Goal: Task Accomplishment & Management: Manage account settings

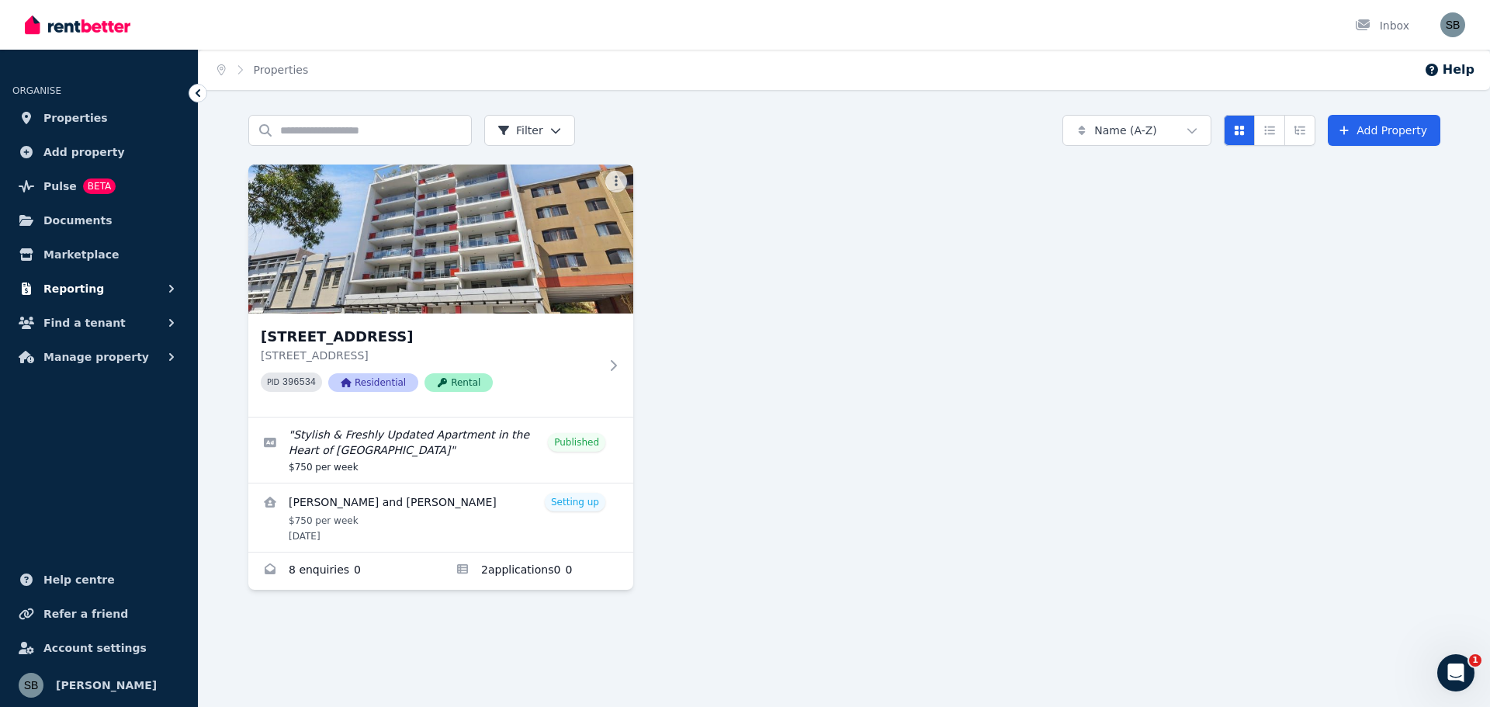
click at [93, 296] on button "Reporting" at bounding box center [98, 288] width 173 height 31
click at [79, 381] on span "Find a tenant" at bounding box center [84, 388] width 82 height 19
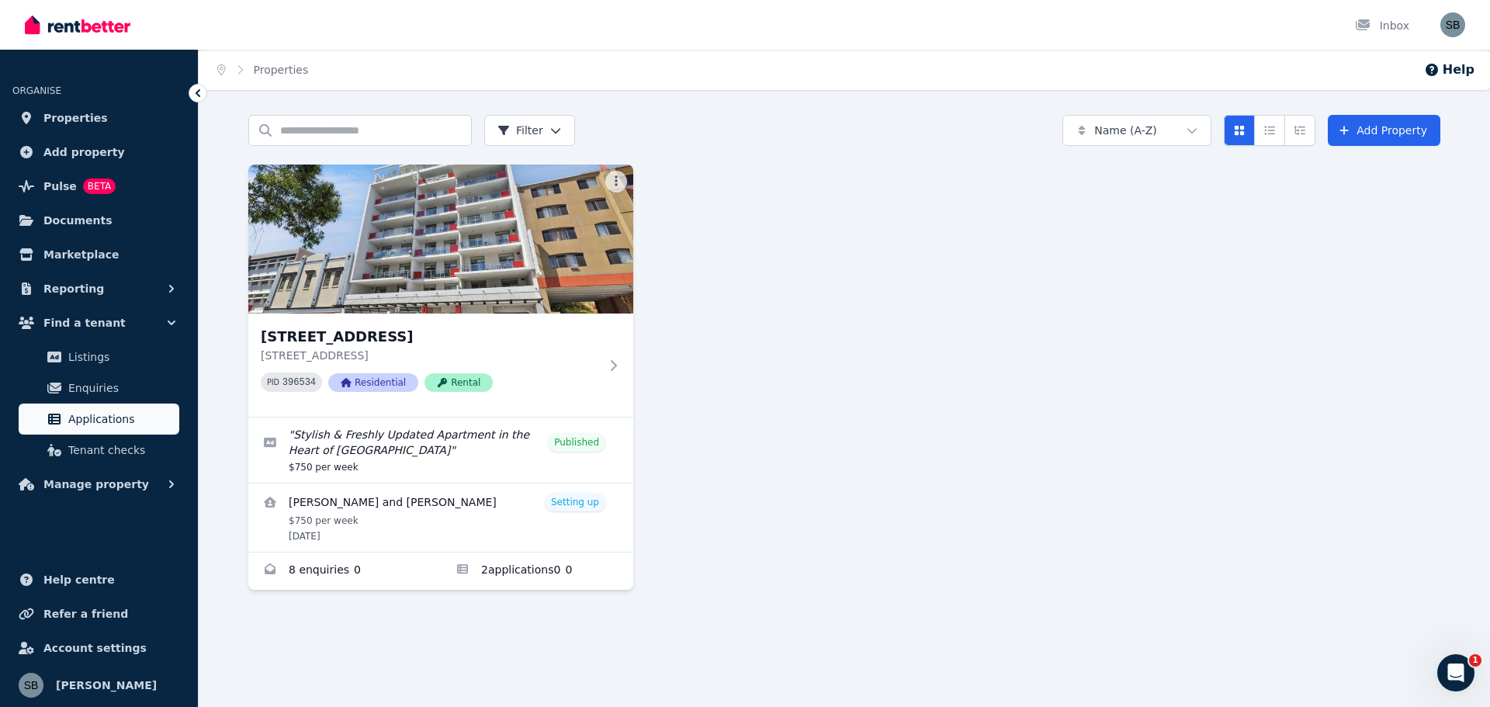
click at [98, 413] on span "Applications" at bounding box center [120, 419] width 105 height 19
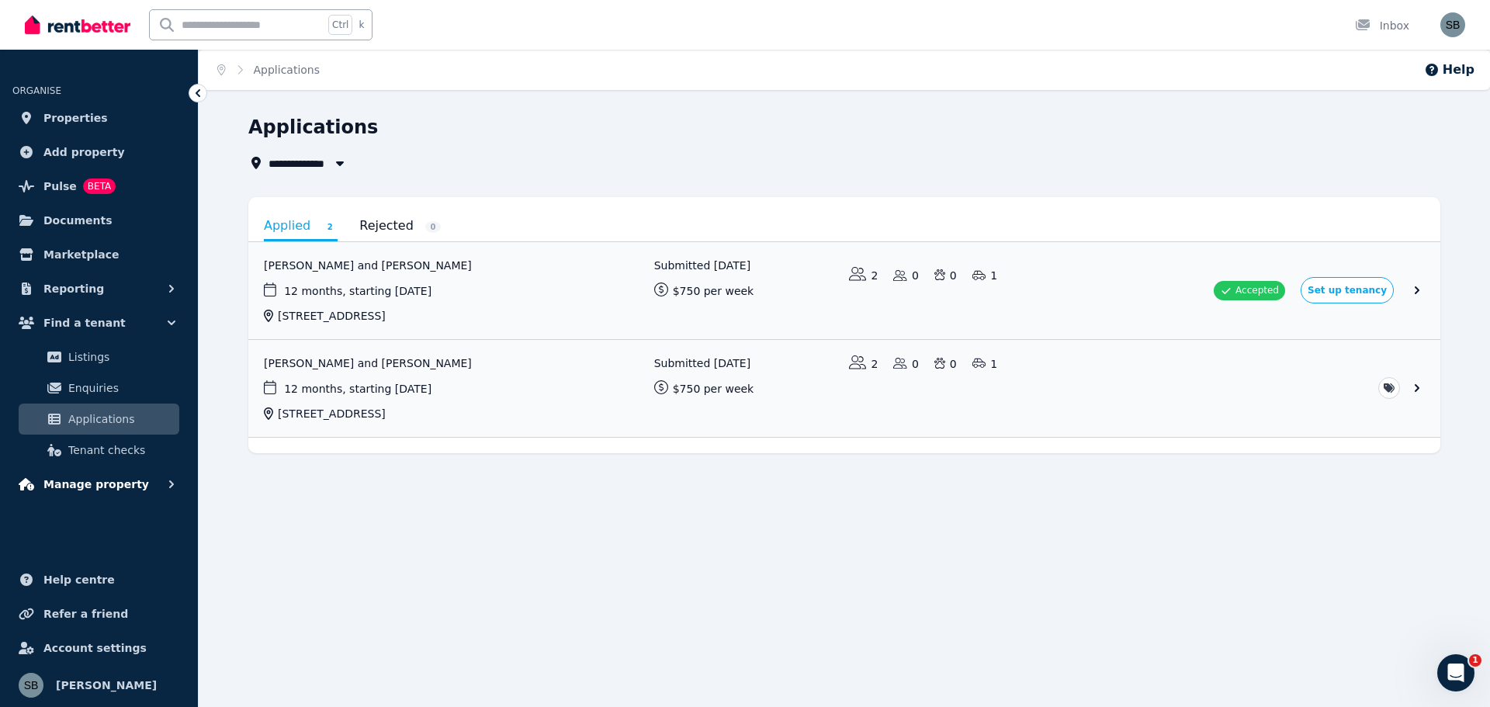
click at [101, 475] on button "Manage property" at bounding box center [98, 484] width 173 height 31
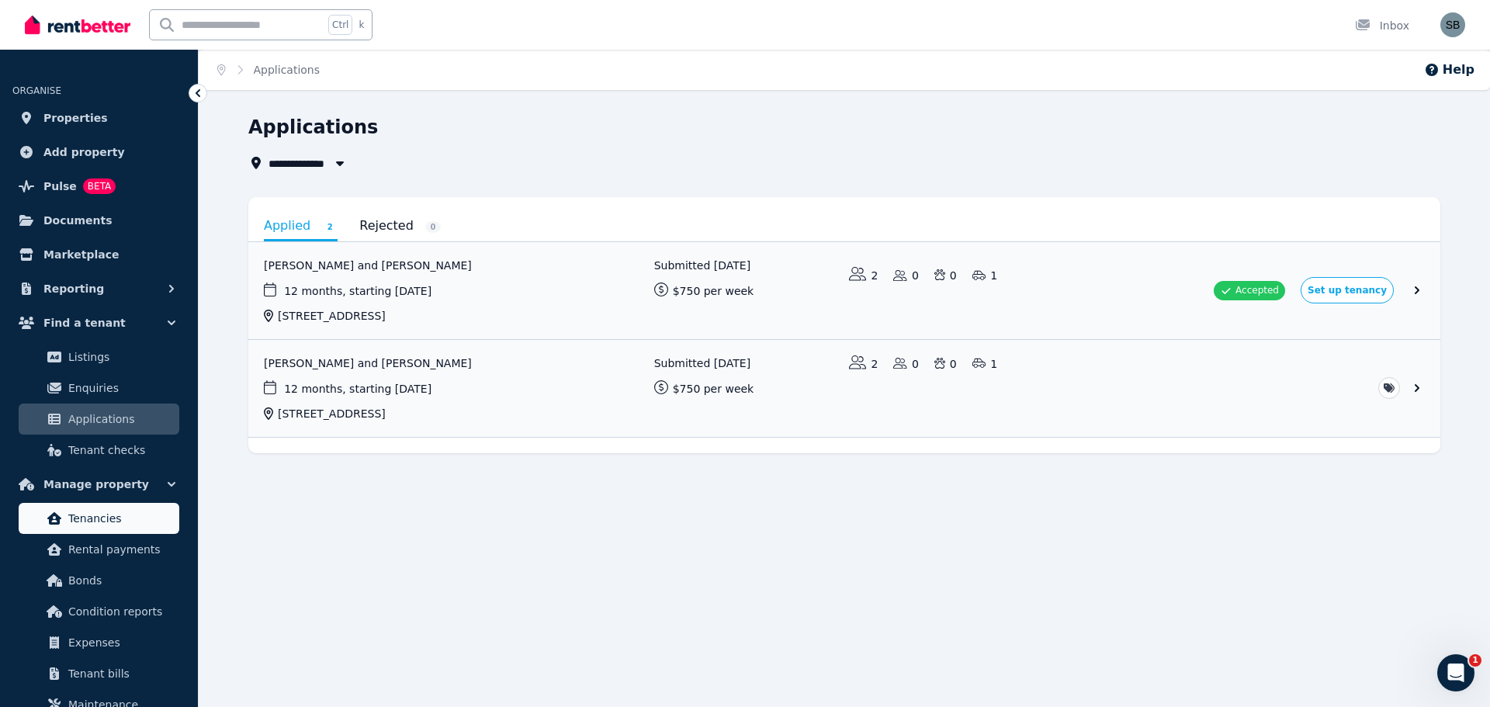
click at [95, 529] on link "Tenancies" at bounding box center [99, 518] width 161 height 31
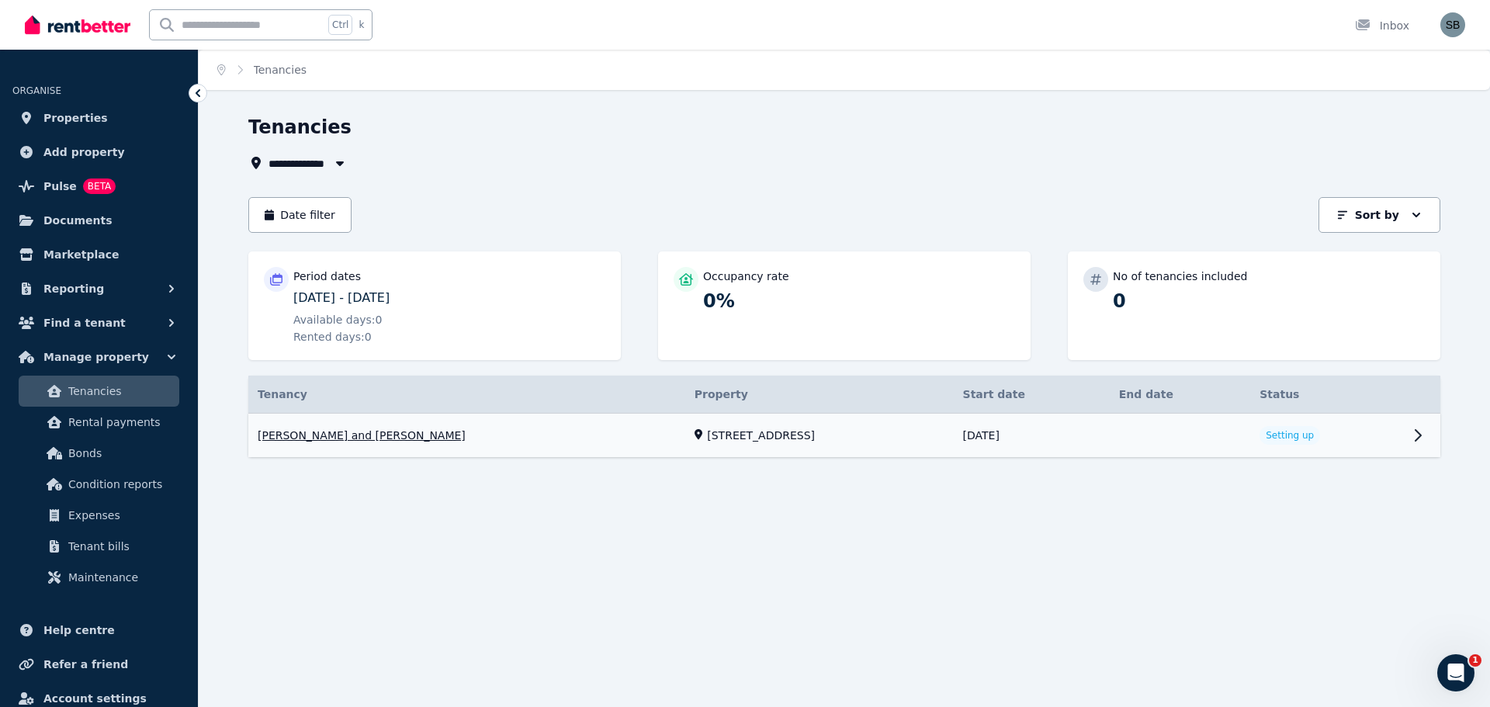
click at [860, 439] on link "View property details" at bounding box center [844, 436] width 1192 height 44
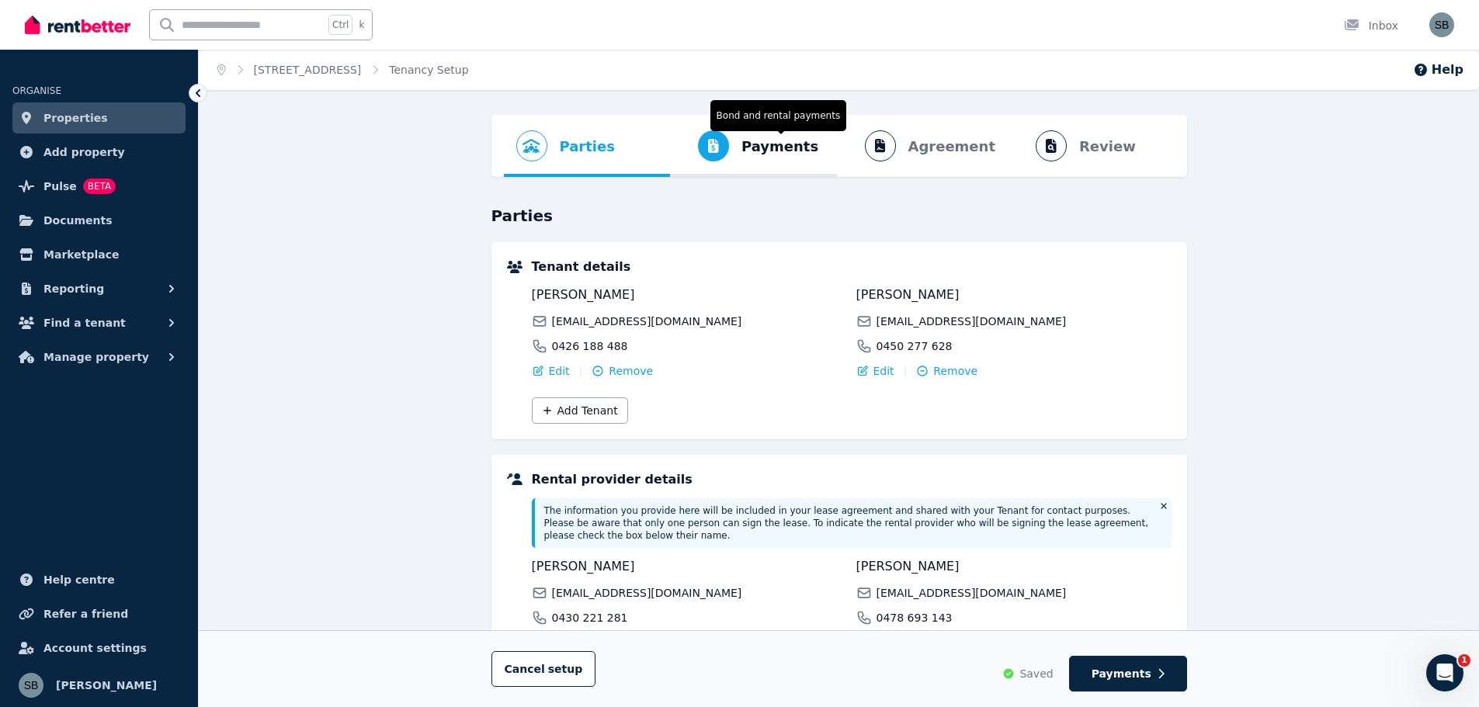
click at [801, 147] on span "Payments" at bounding box center [779, 147] width 77 height 22
select select "**********"
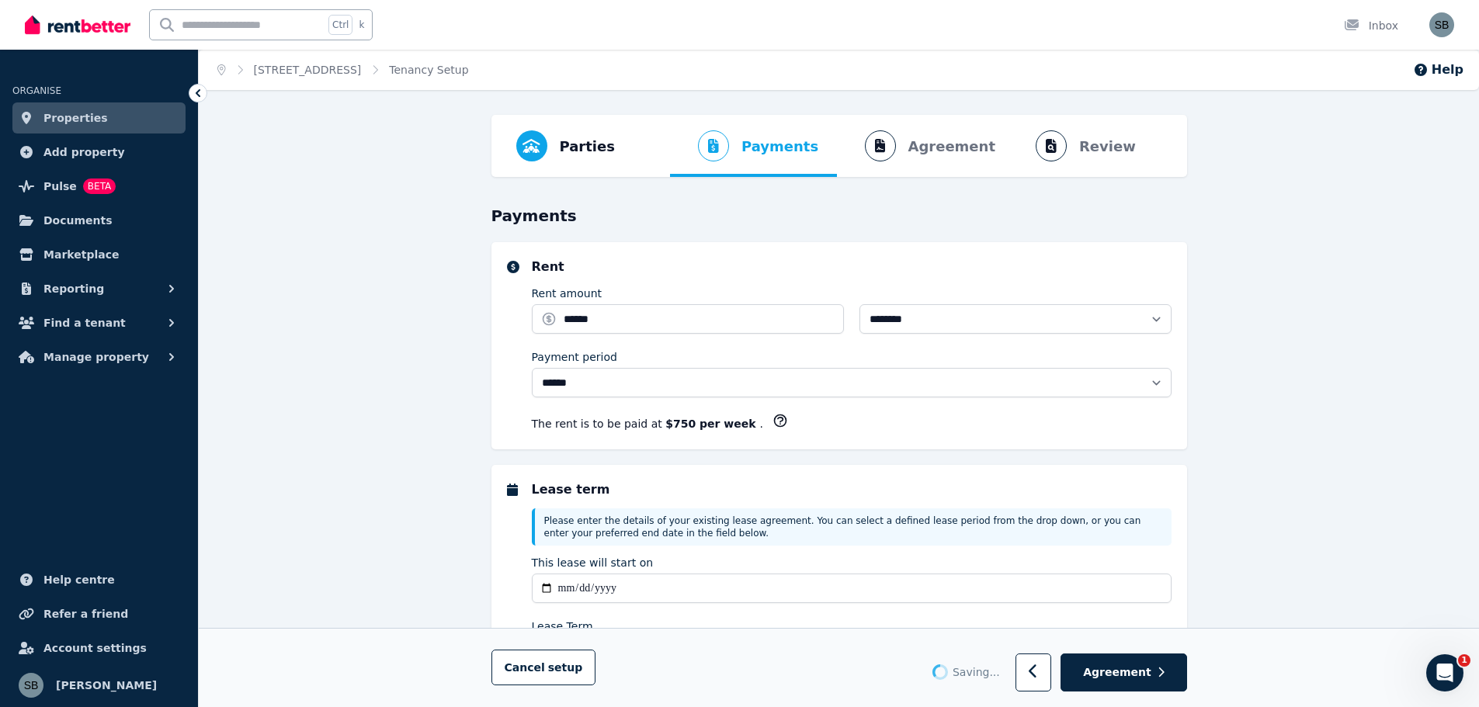
select select "**********"
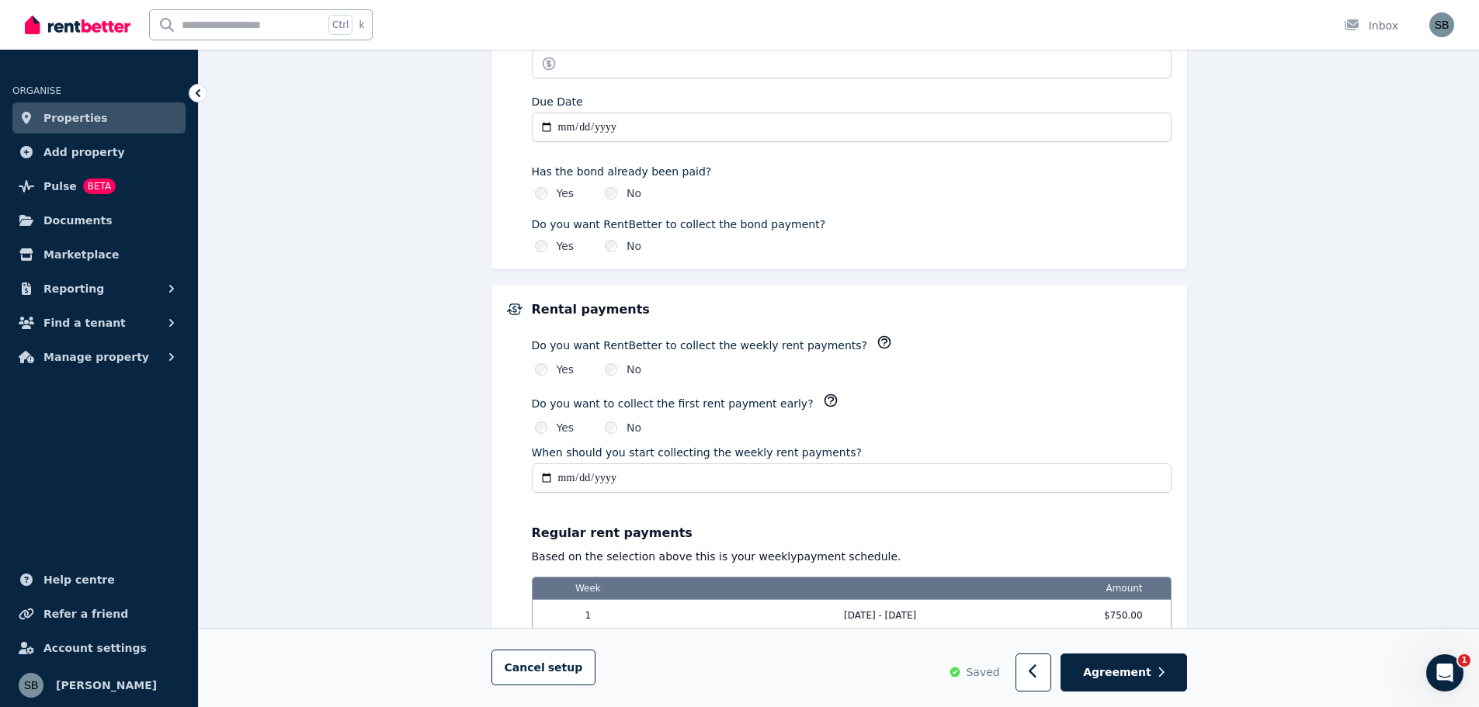
scroll to position [931, 0]
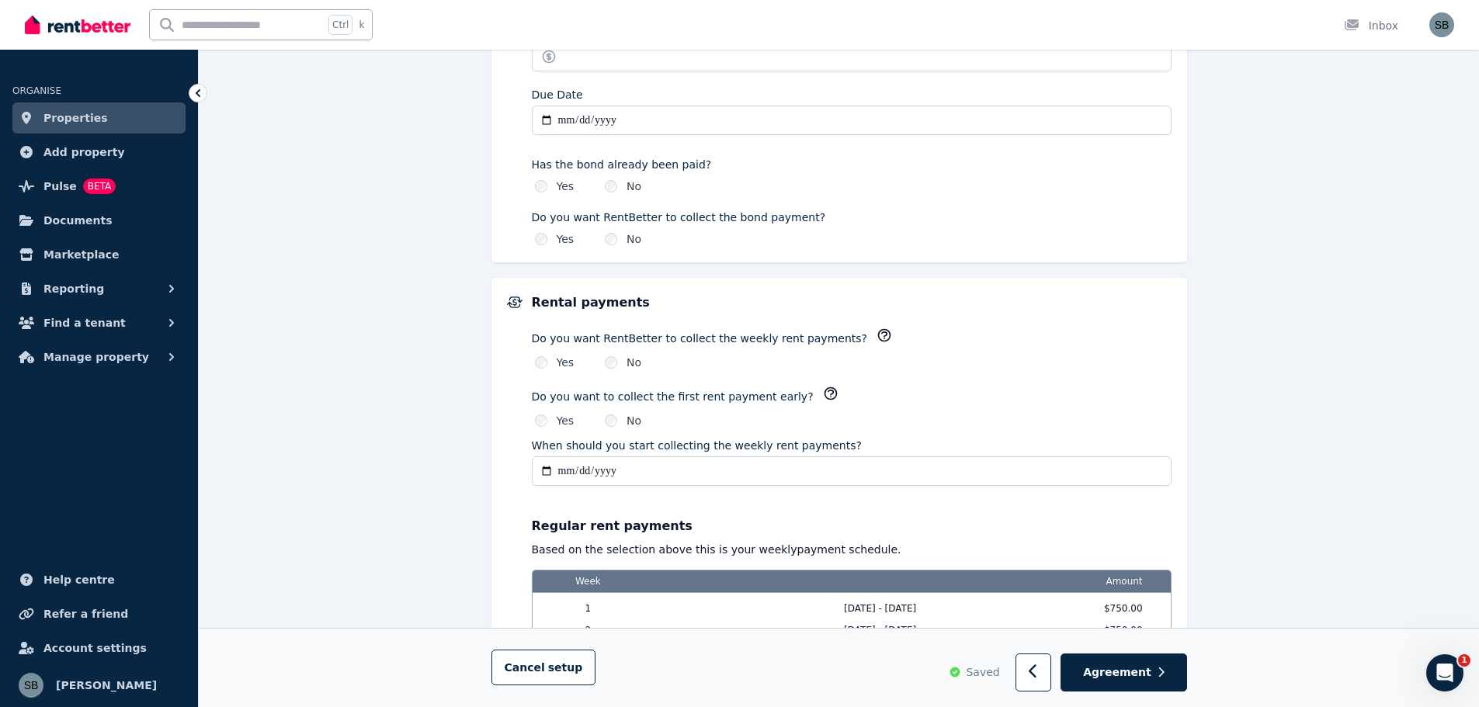
click at [876, 331] on icon "button" at bounding box center [884, 336] width 16 height 16
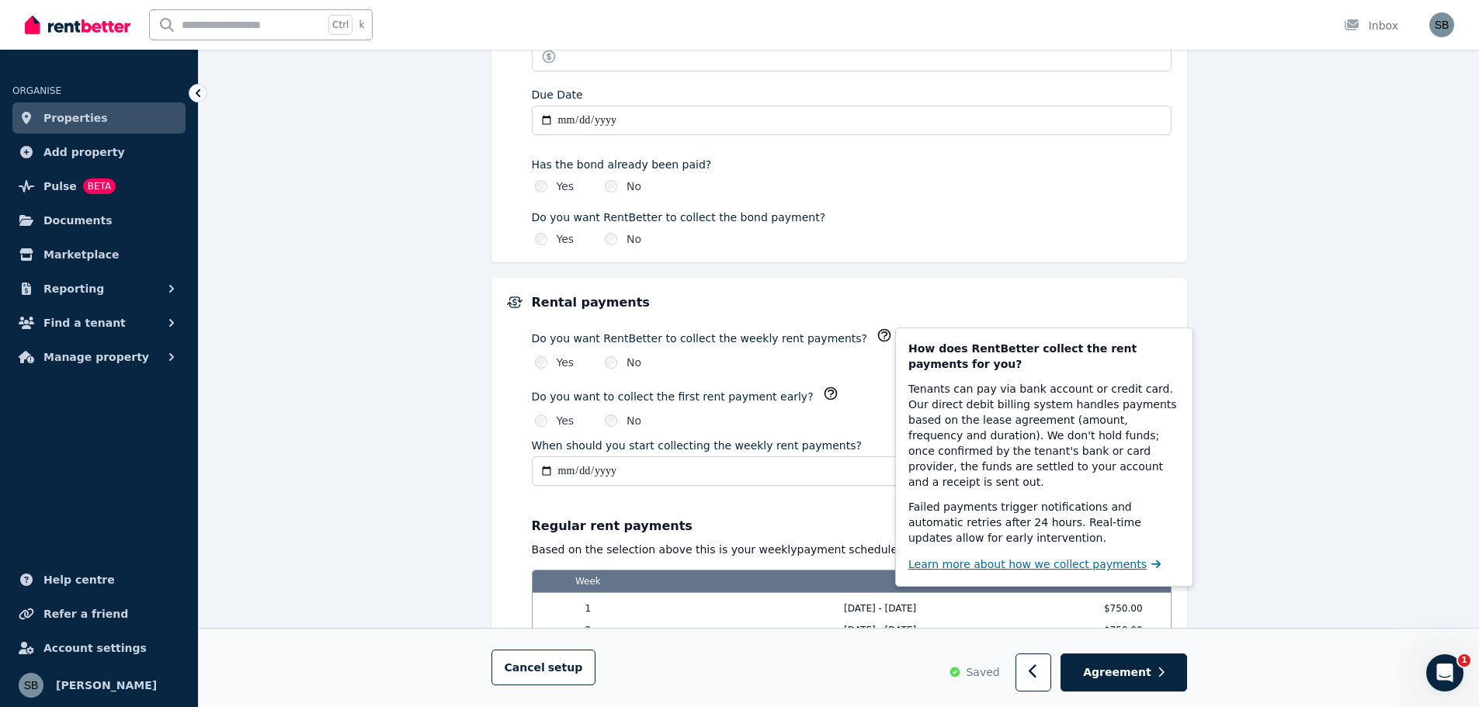
click at [968, 557] on span "Learn more about how we collect payments" at bounding box center [1027, 565] width 238 height 16
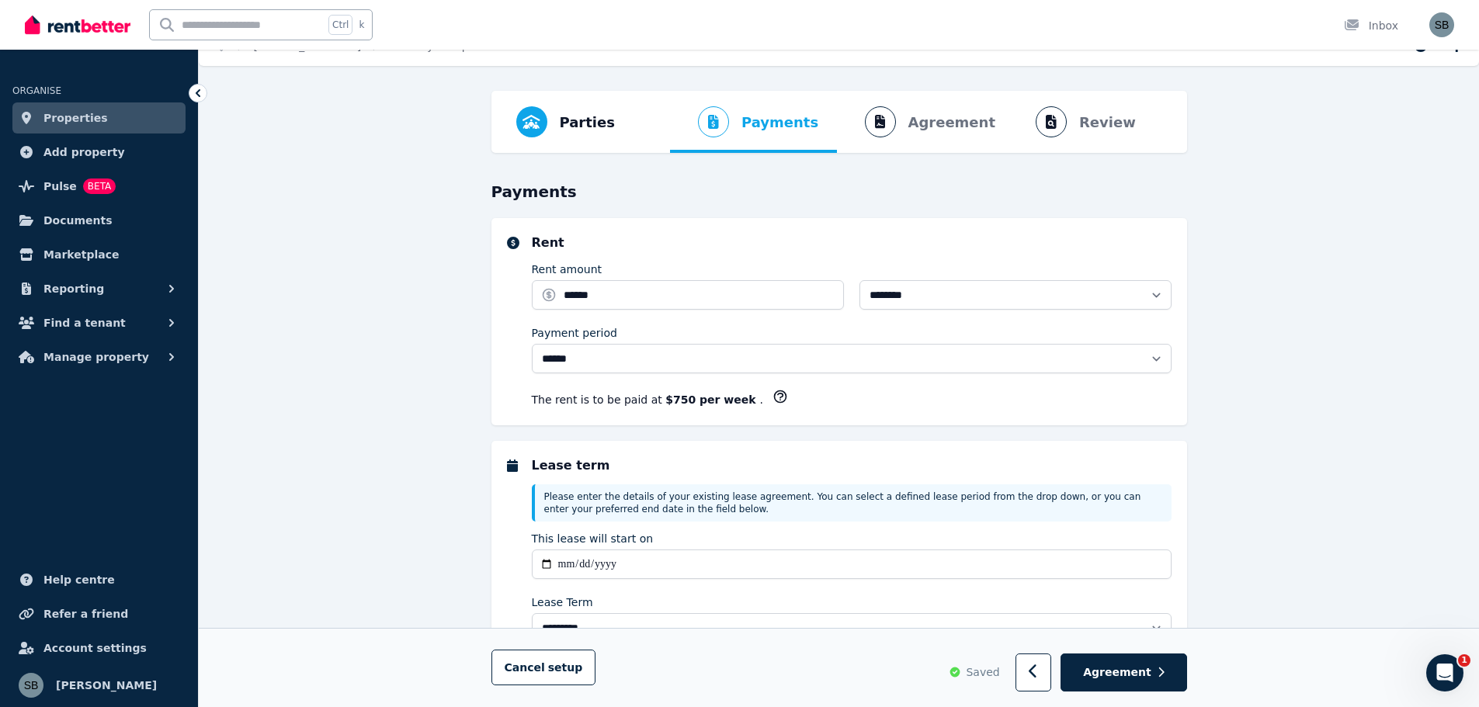
scroll to position [0, 0]
